Goal: Check status: Check status

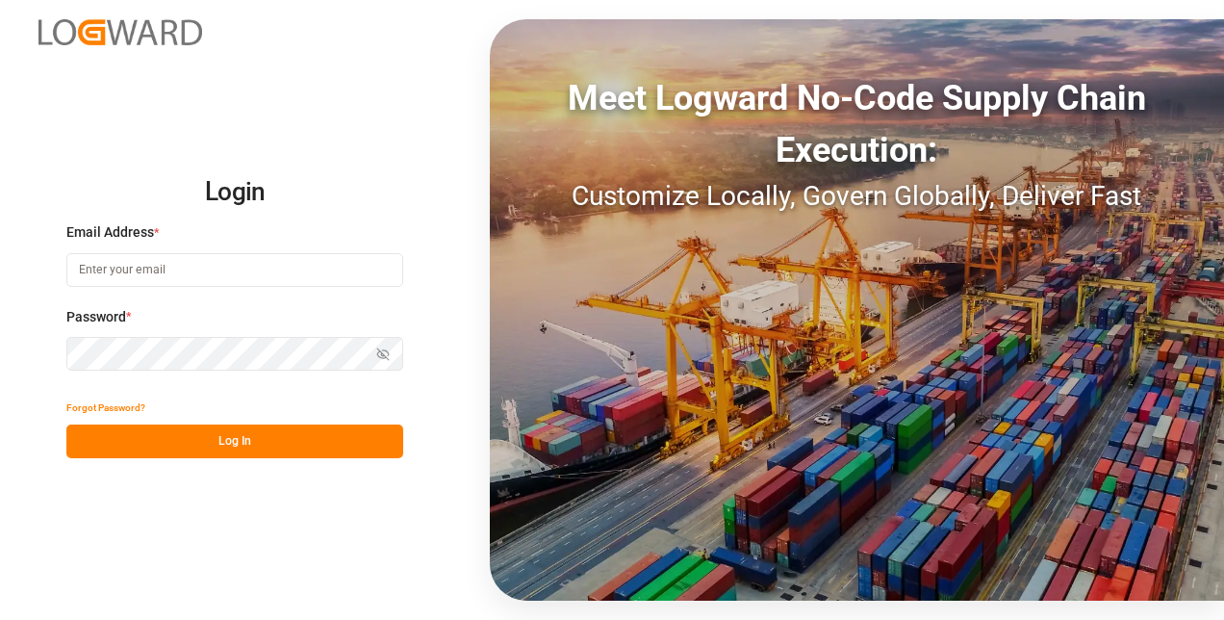
click at [139, 270] on input at bounding box center [234, 270] width 337 height 34
type input "a.goh@lodec.asia"
click at [195, 436] on button "Log In" at bounding box center [234, 441] width 337 height 34
click at [185, 437] on button "Log In" at bounding box center [234, 441] width 337 height 34
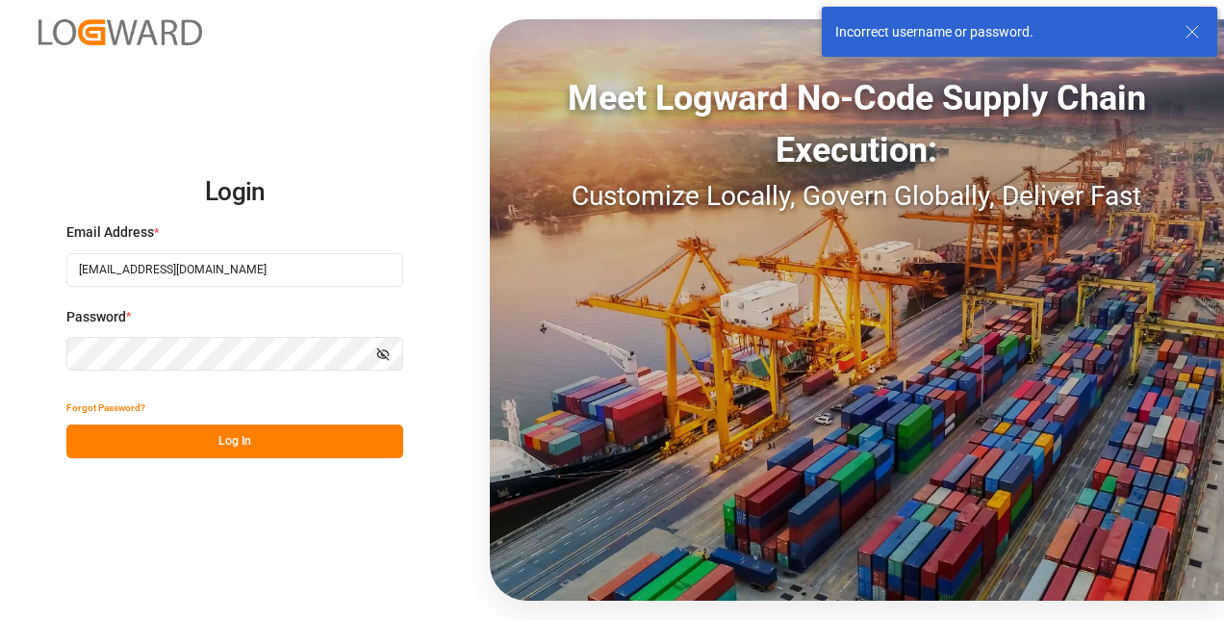
click at [383, 348] on icon "button" at bounding box center [382, 353] width 13 height 13
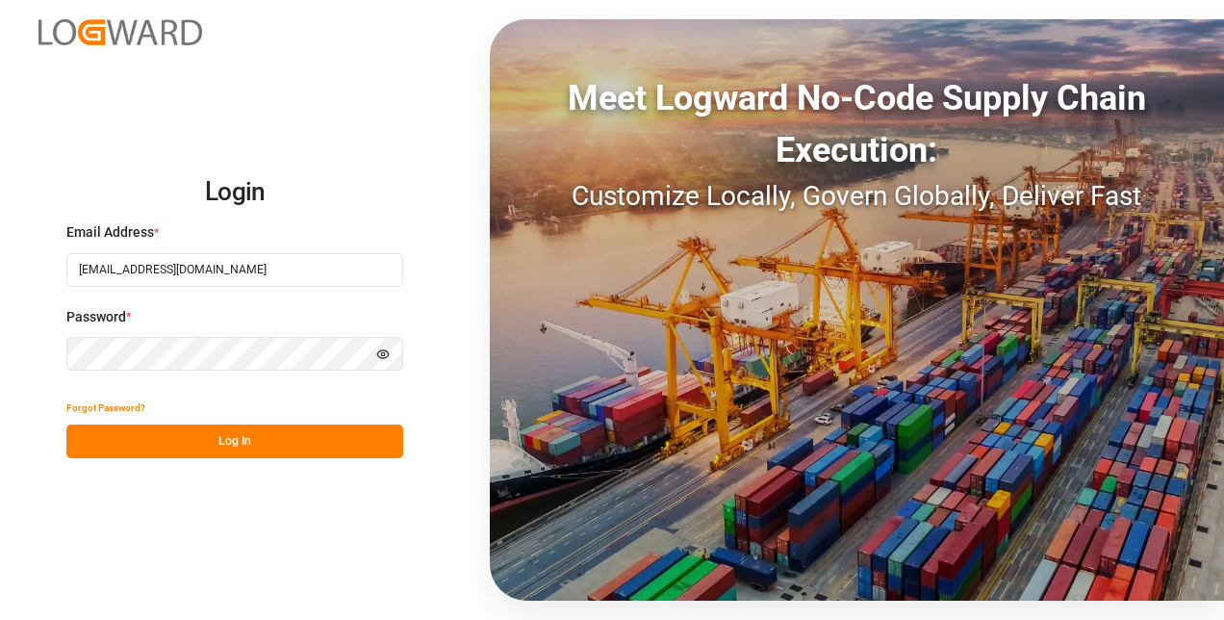
click at [264, 441] on button "Log In" at bounding box center [234, 441] width 337 height 34
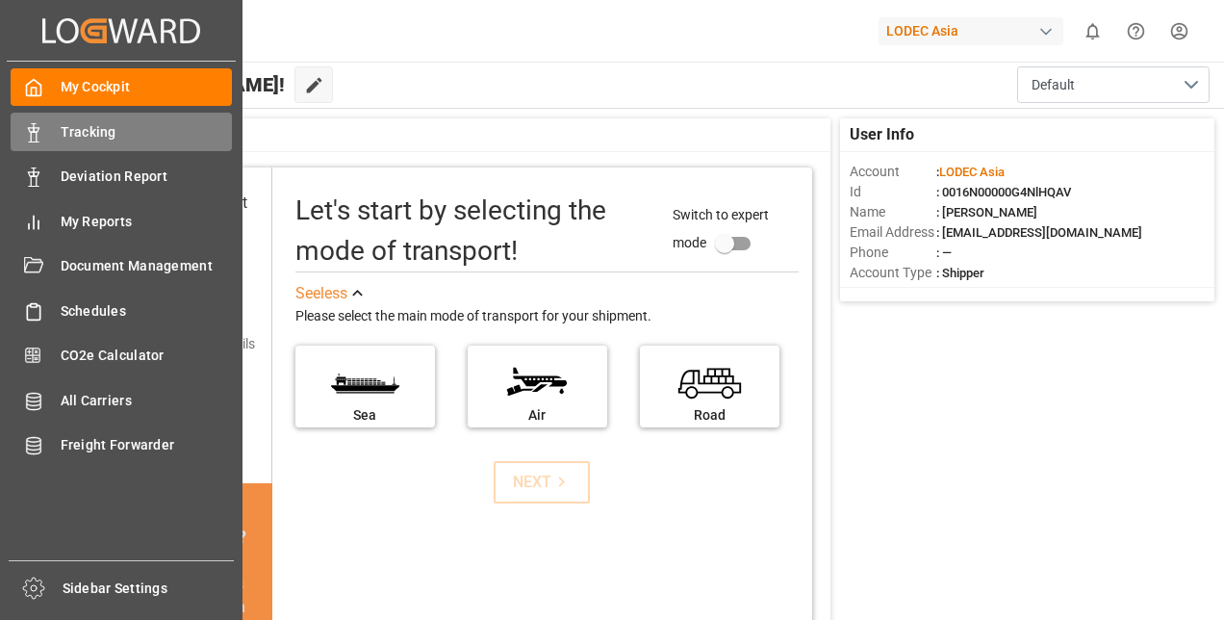
click at [85, 141] on span "Tracking" at bounding box center [147, 132] width 172 height 20
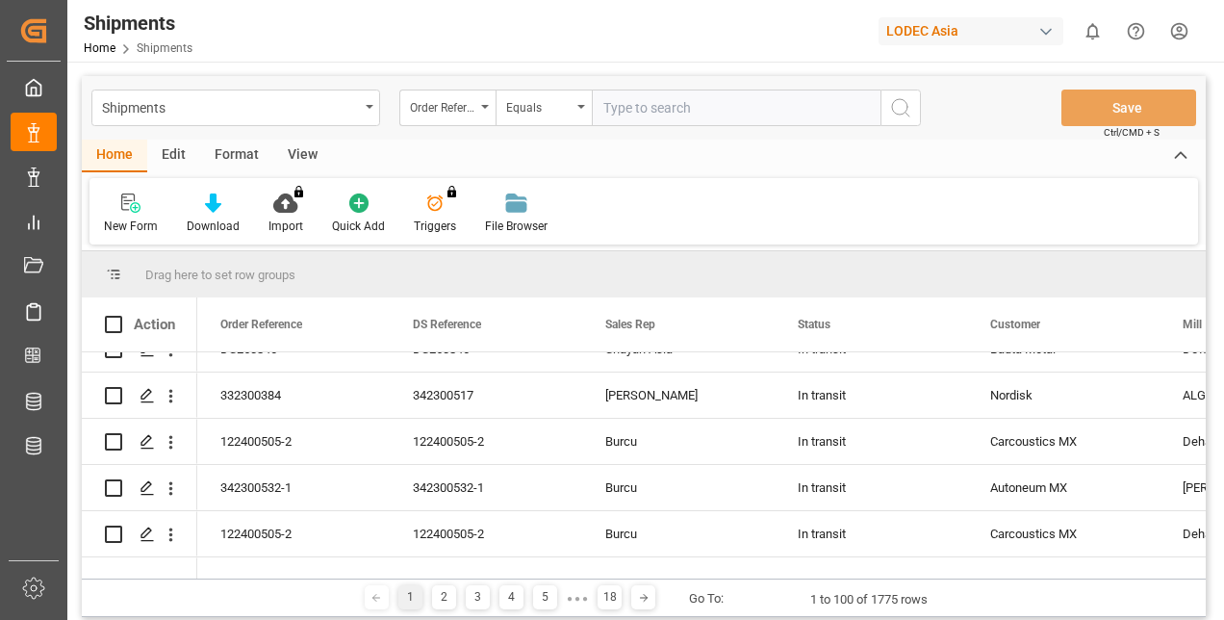
scroll to position [674, 0]
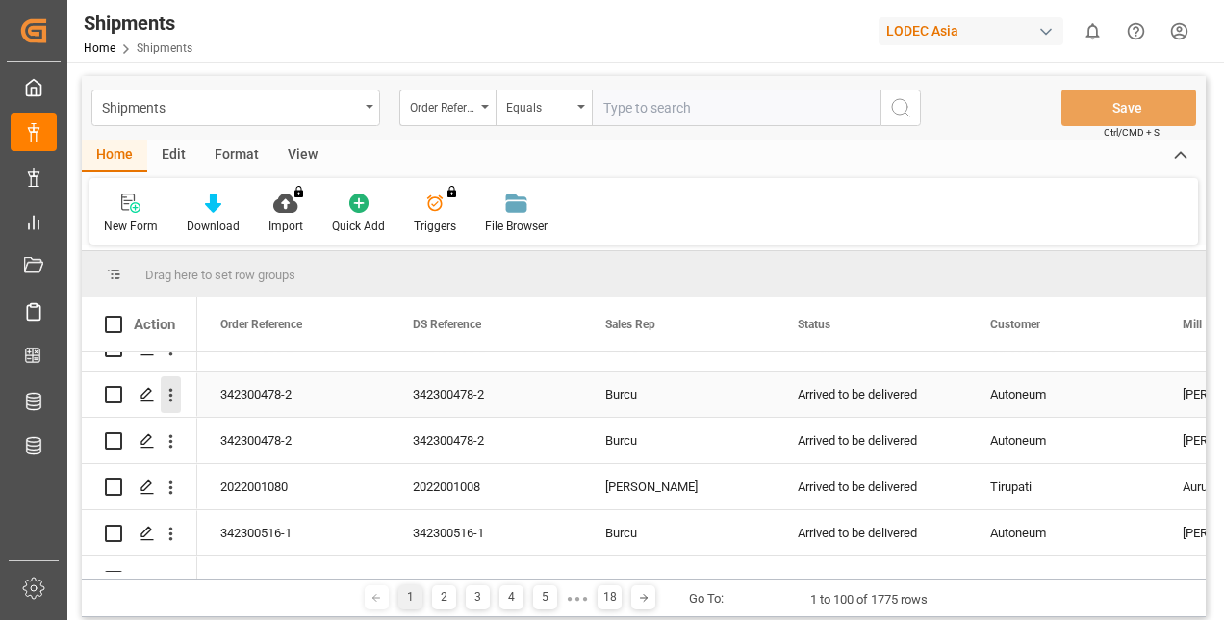
click at [163, 398] on icon "open menu" at bounding box center [171, 395] width 20 height 20
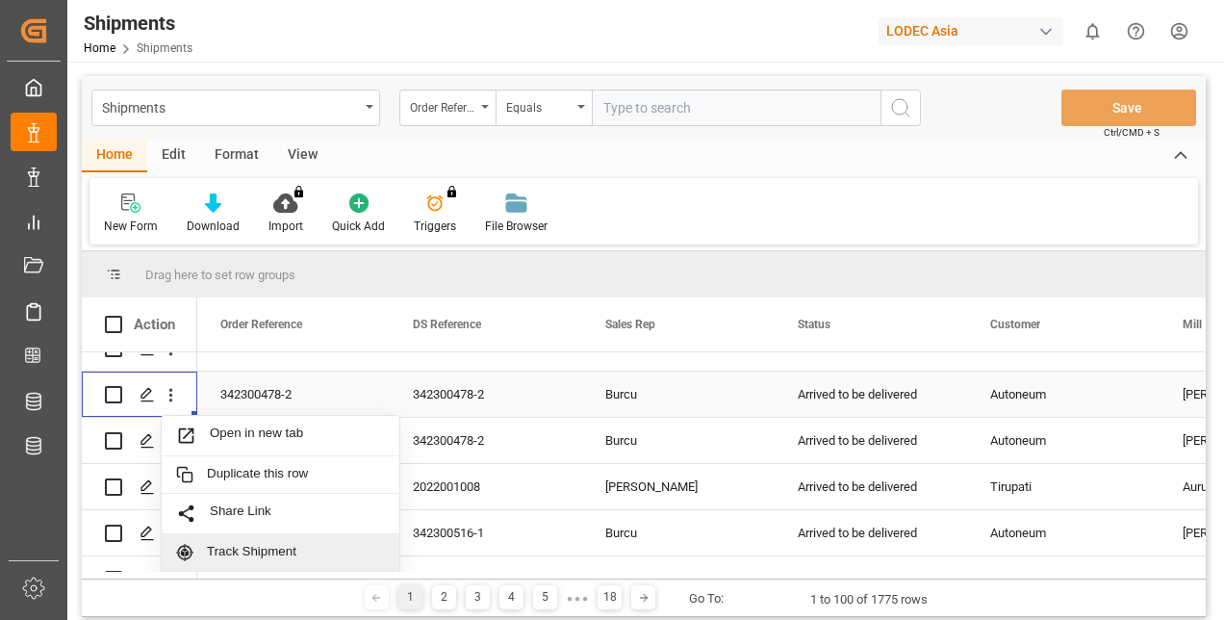
click at [248, 545] on span "Track Shipment" at bounding box center [296, 552] width 178 height 17
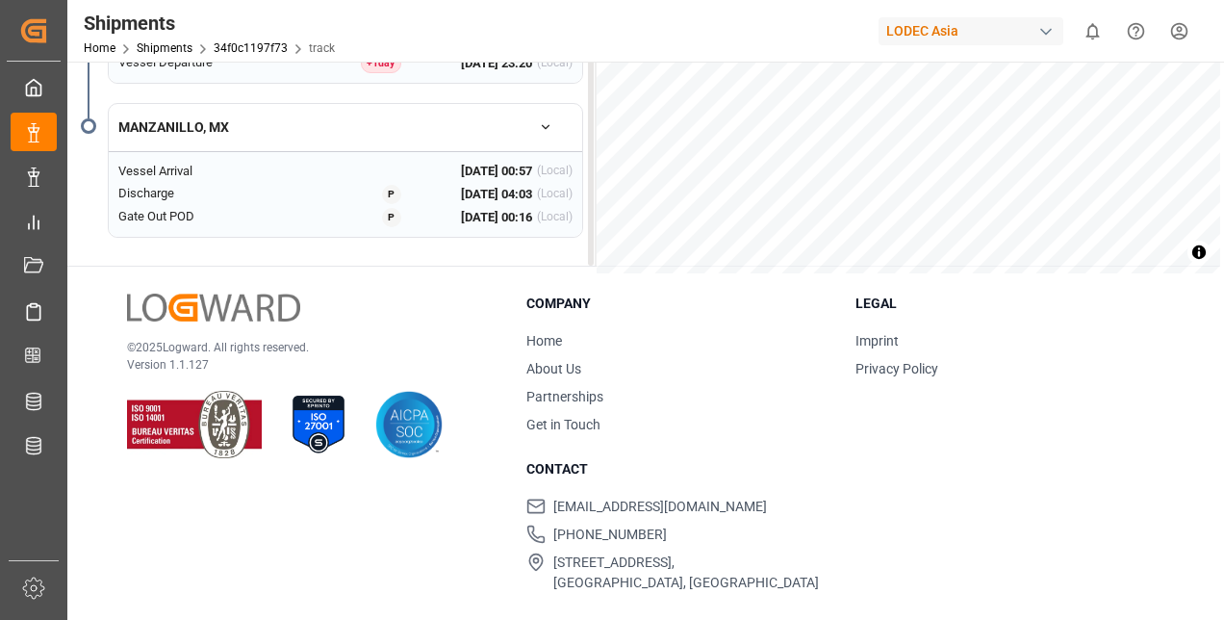
scroll to position [173, 0]
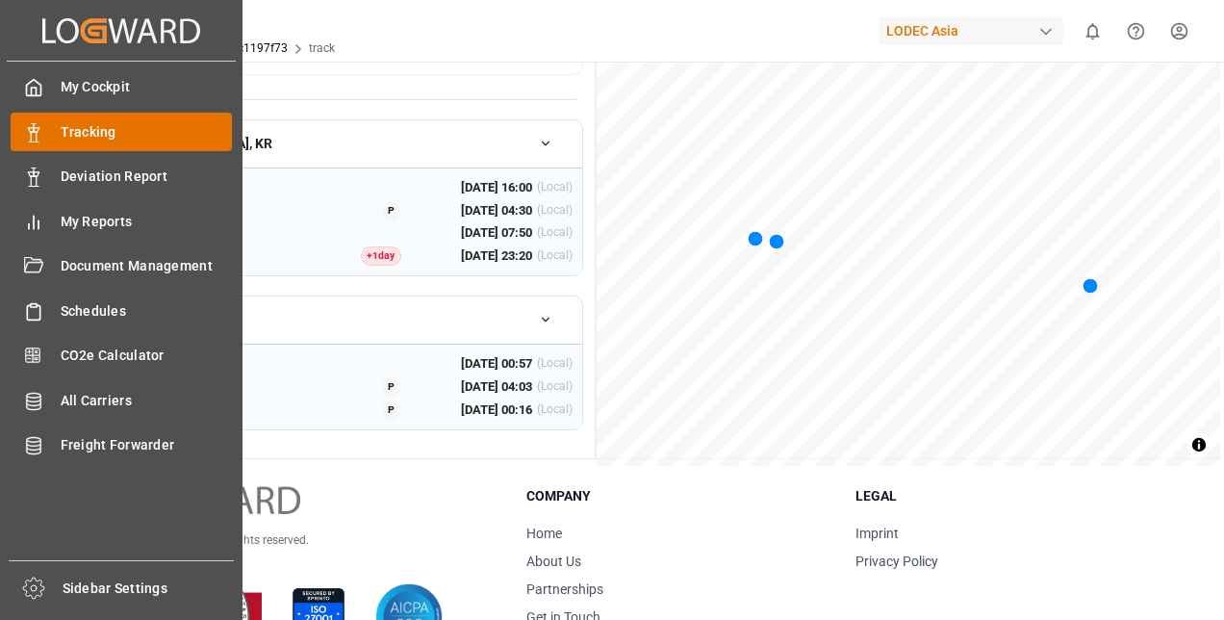
click at [64, 134] on span "Tracking" at bounding box center [147, 132] width 172 height 20
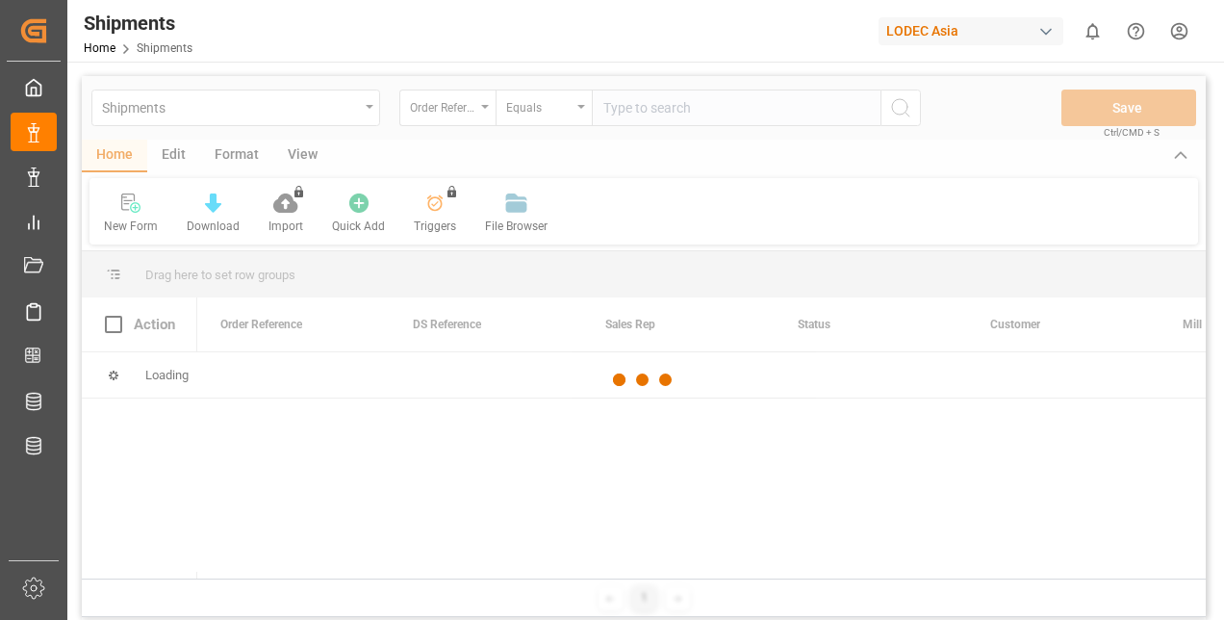
click at [382, 162] on div at bounding box center [644, 380] width 1124 height 608
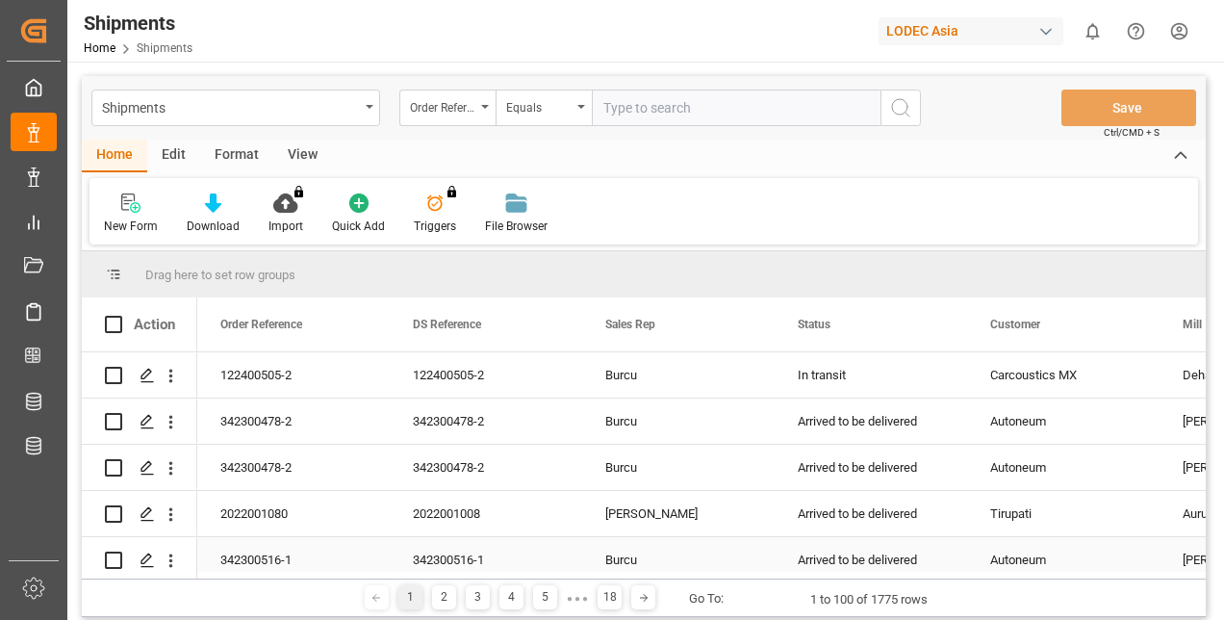
scroll to position [577, 0]
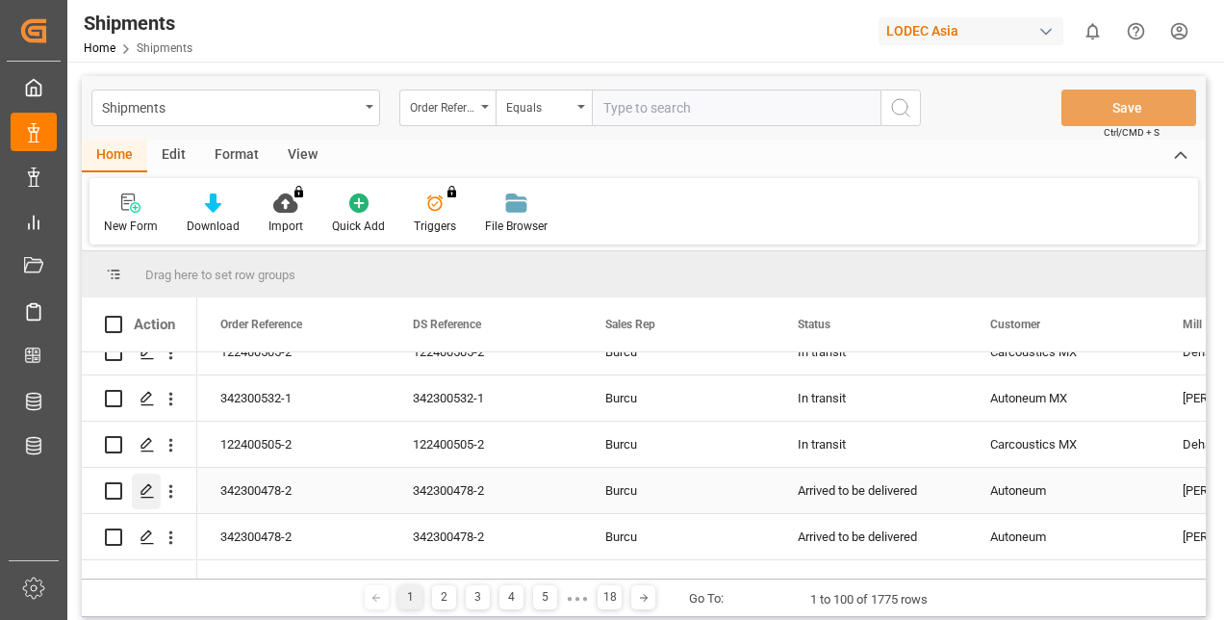
click at [143, 493] on icon "Press SPACE to select this row." at bounding box center [147, 490] width 15 height 15
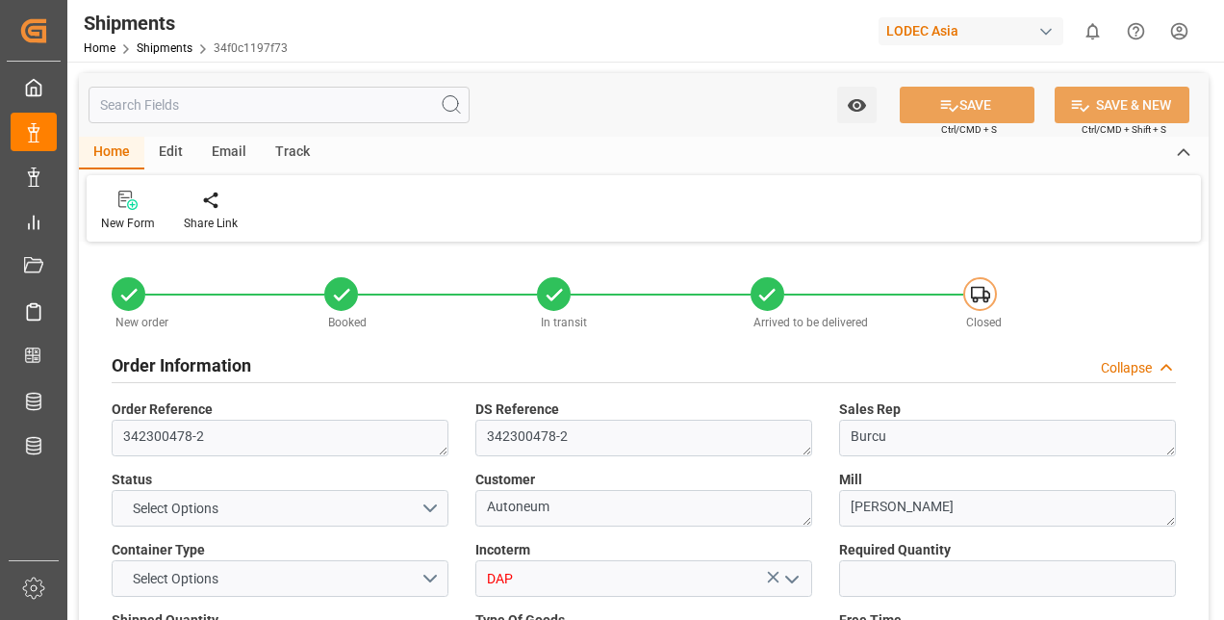
type input "2"
type input "21"
type input "9839911"
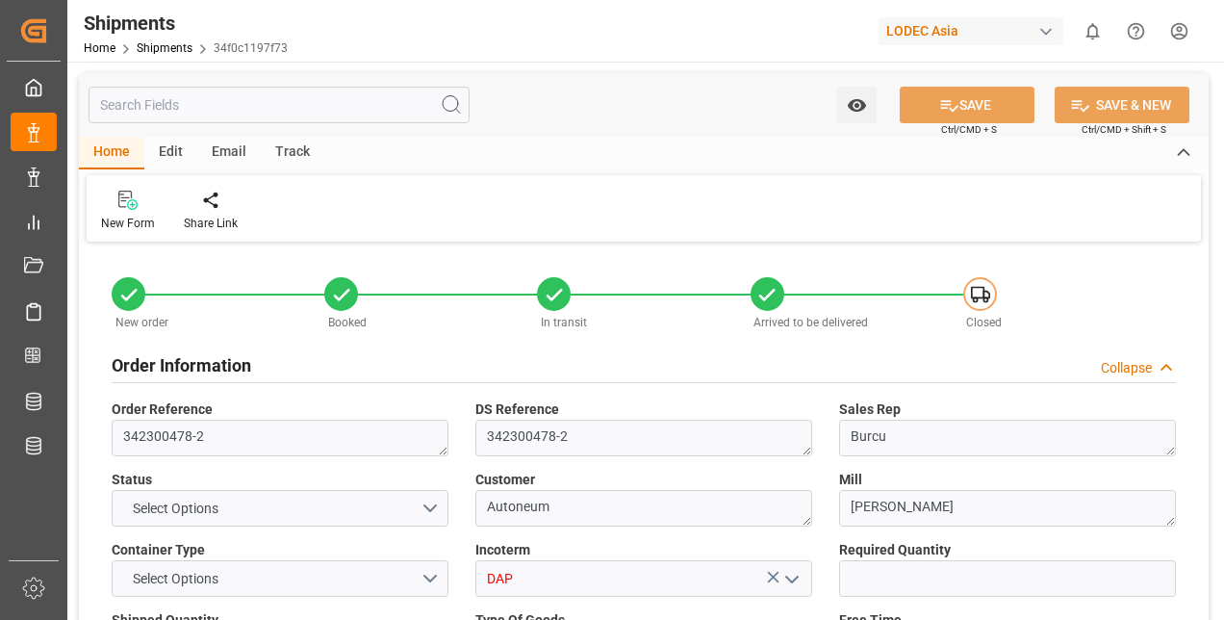
type input "9839911"
type input "CNQDG"
type input "MXZLO"
type input "CNQDG"
type input "MXZLO"
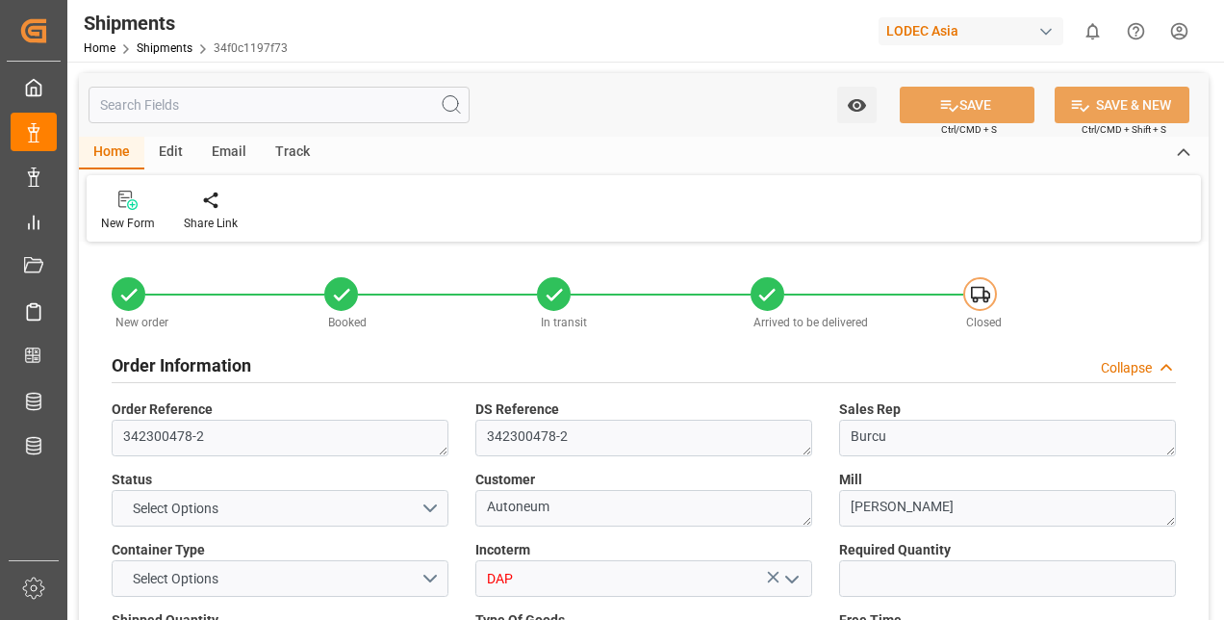
type input "9894985"
type input "[DATE]"
type input "[DATE] 18:33"
type input "[DATE] 00:00"
type input "[DATE] 11:54"
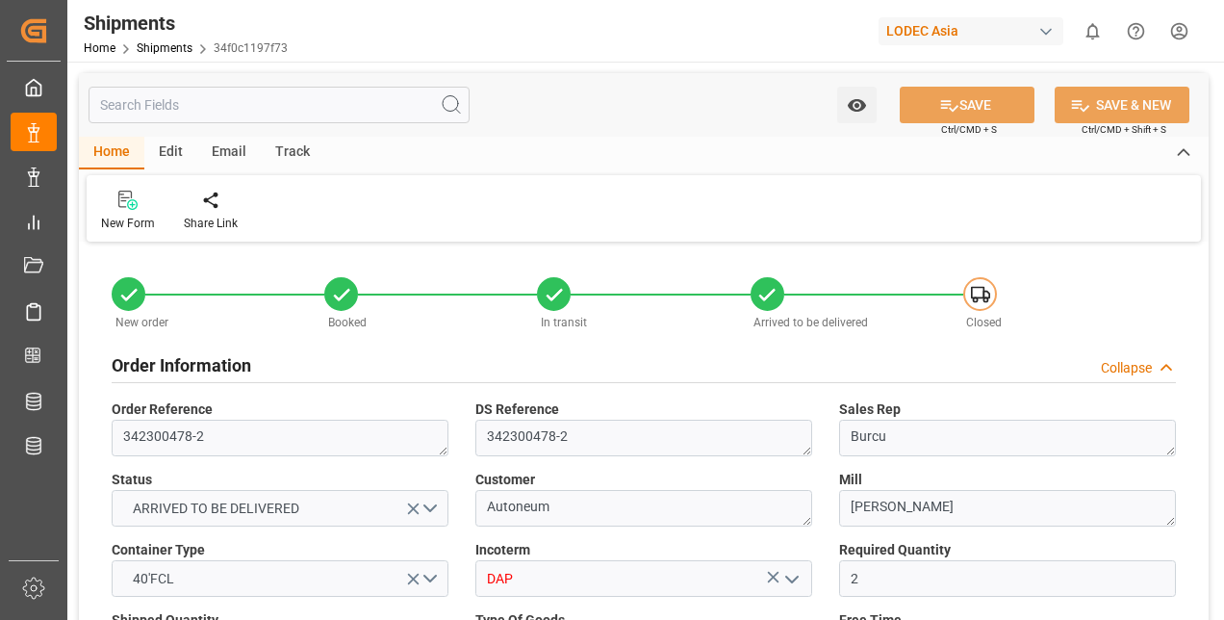
type input "[DATE] 07:00"
type input "[DATE] 00:57"
type input "[DATE] 17:39"
type input "[DATE] 23:26"
type input "[DATE] 13:11"
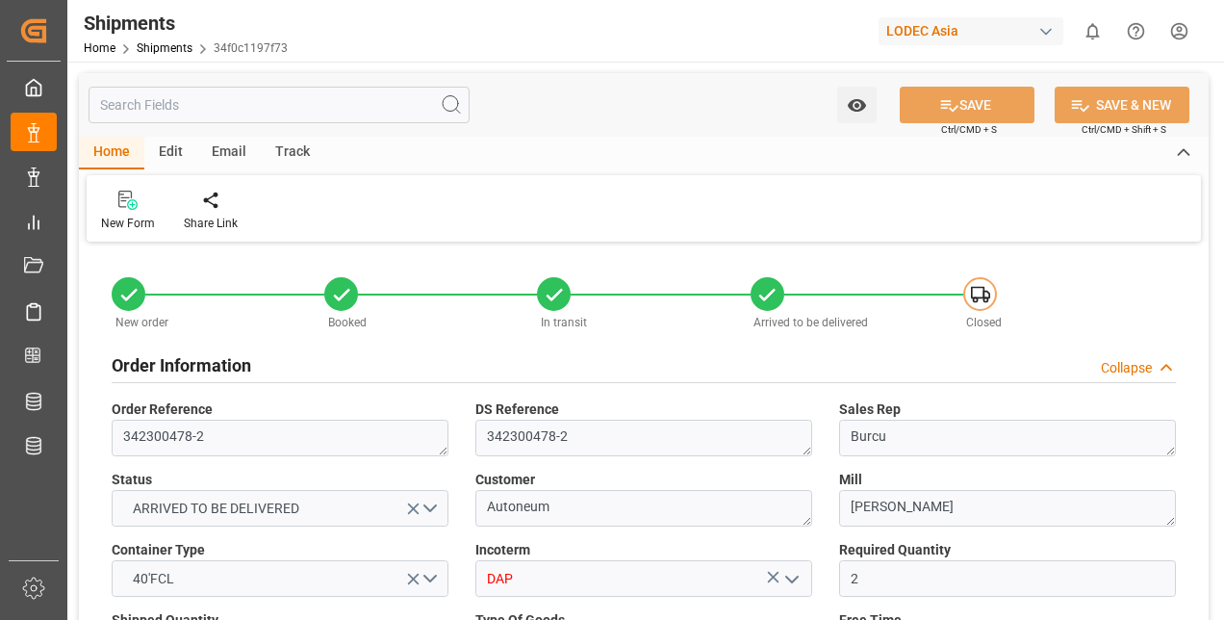
type input "[DATE] 01:00"
type input "[DATE] 06:49"
type input "[DATE] 20:22"
type input "[DATE] 04:30"
type input "[DATE] 07:50"
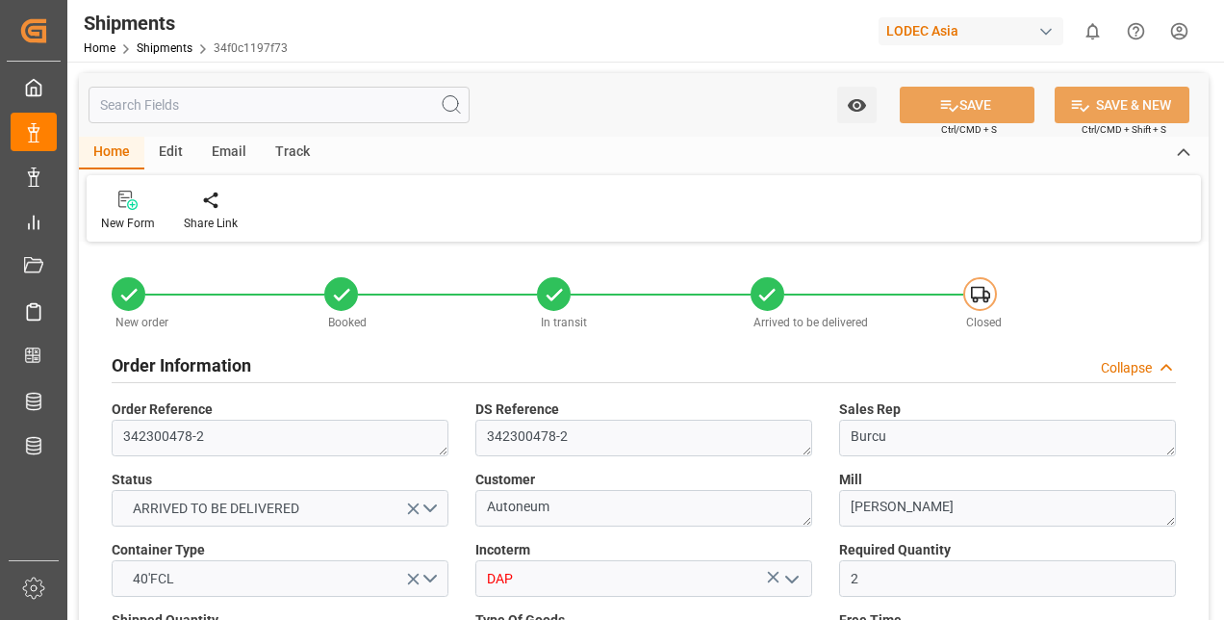
type input "[DATE] 11:09"
type input "[DATE] 14:46"
type input "[DATE] 07:00"
type input "[DATE] 06:47"
type input "[DATE] 00:16"
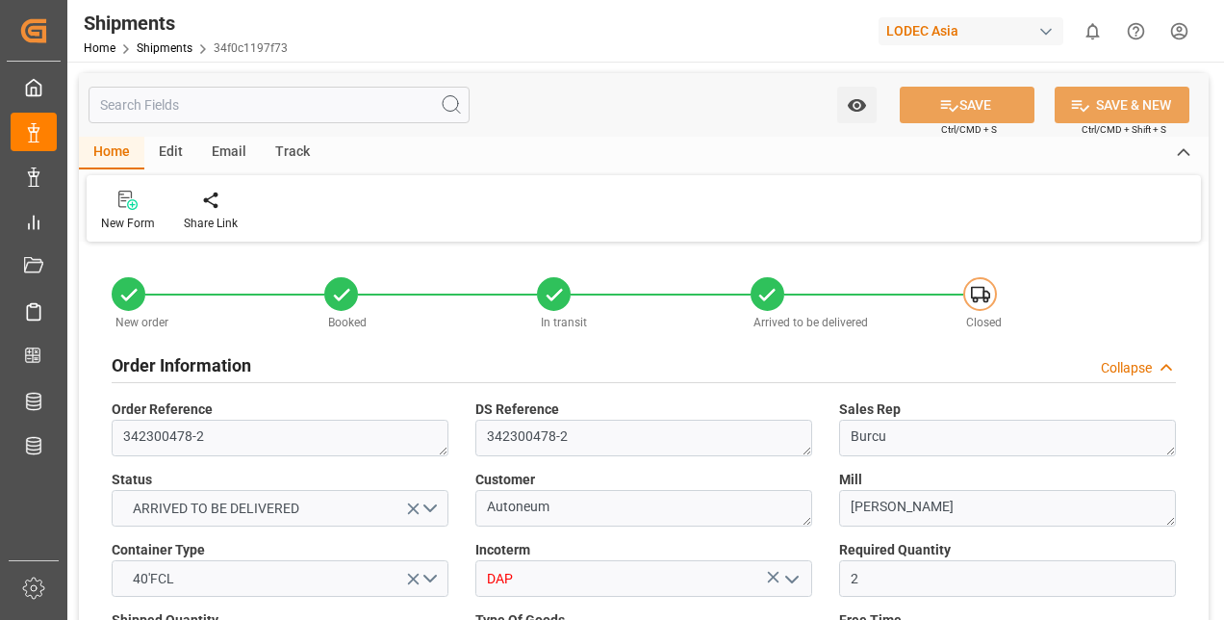
type input "[DATE] 04:03"
type input "[DATE] 00:16"
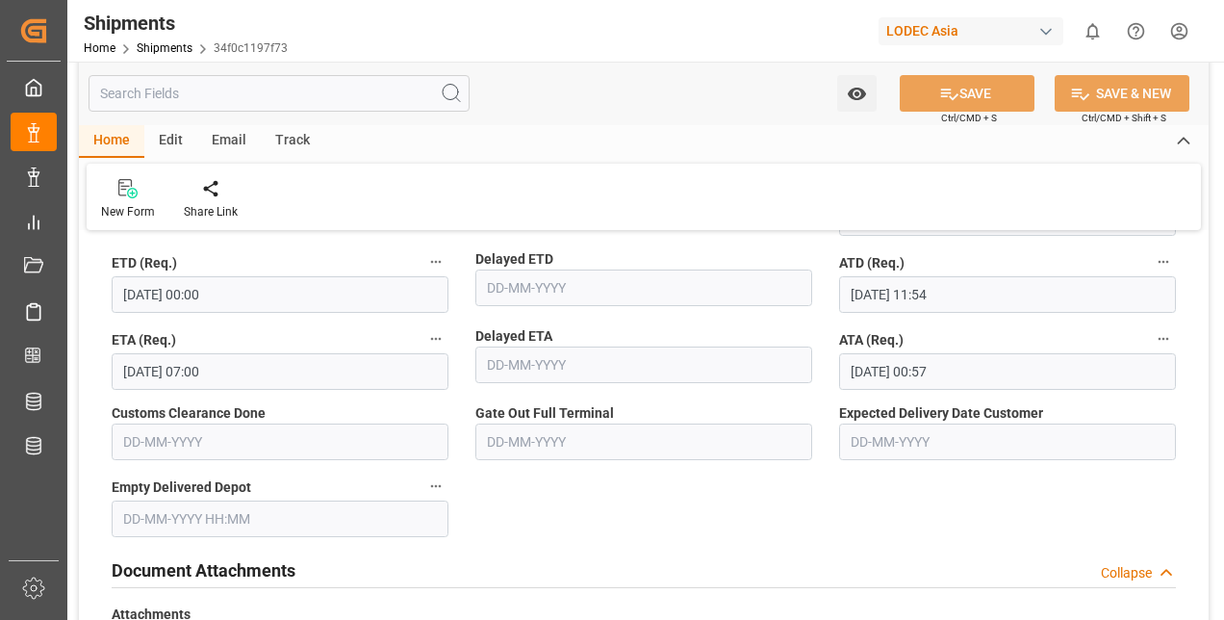
scroll to position [1251, 0]
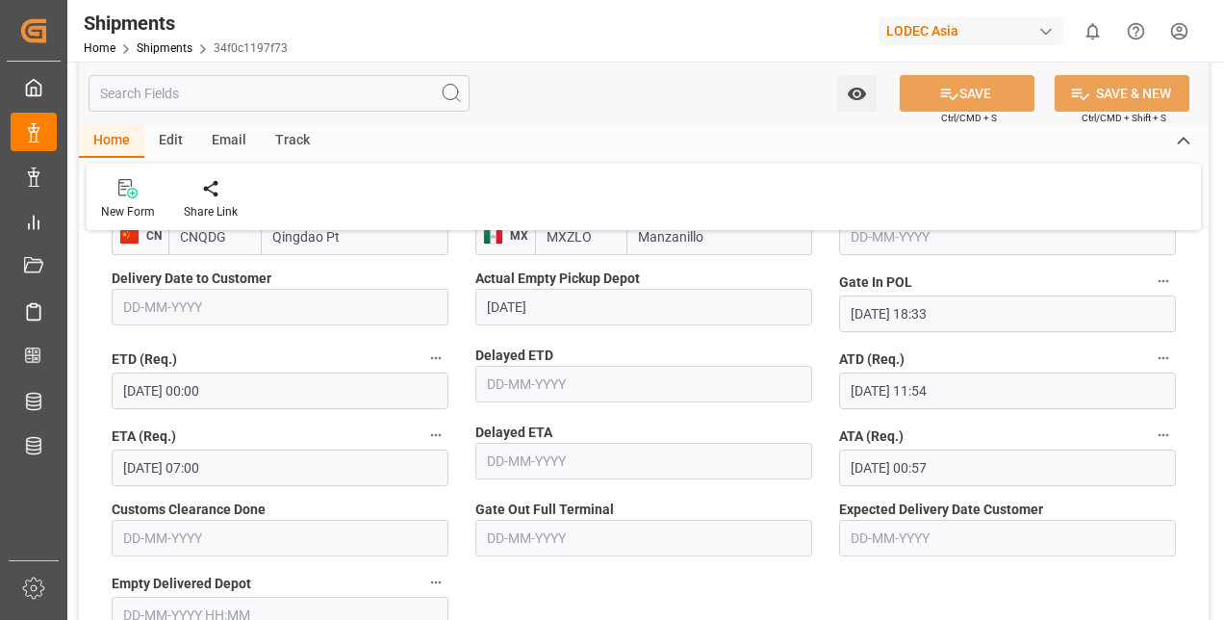
click at [293, 141] on div "Track" at bounding box center [293, 141] width 64 height 33
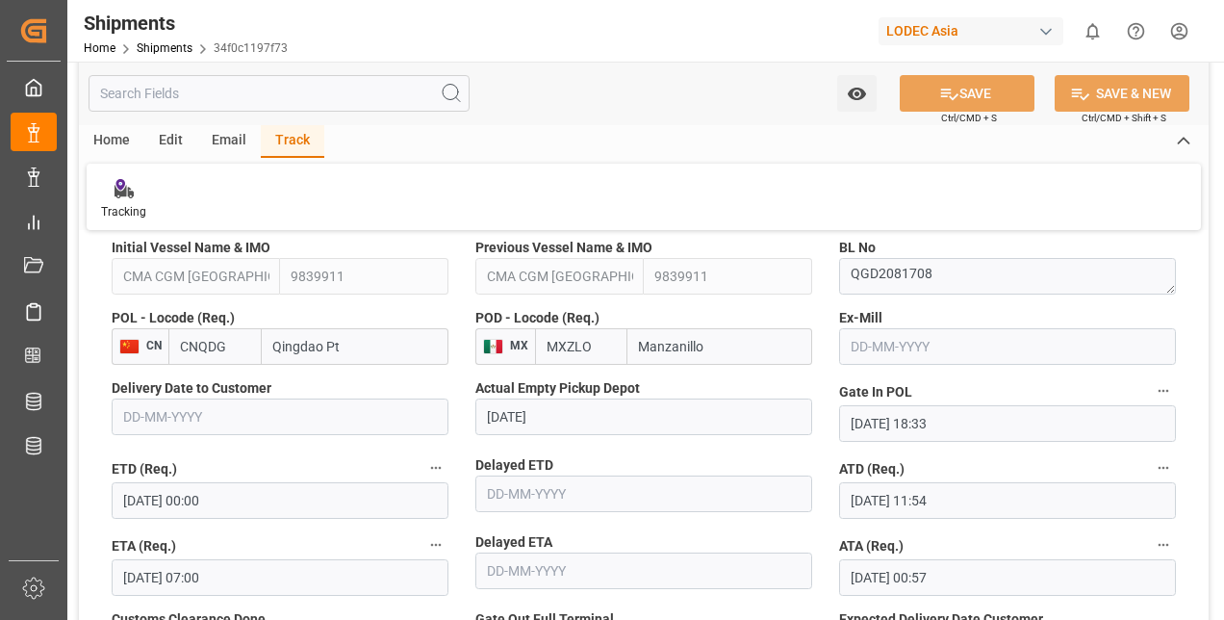
scroll to position [962, 0]
